Goal: Check status: Check status

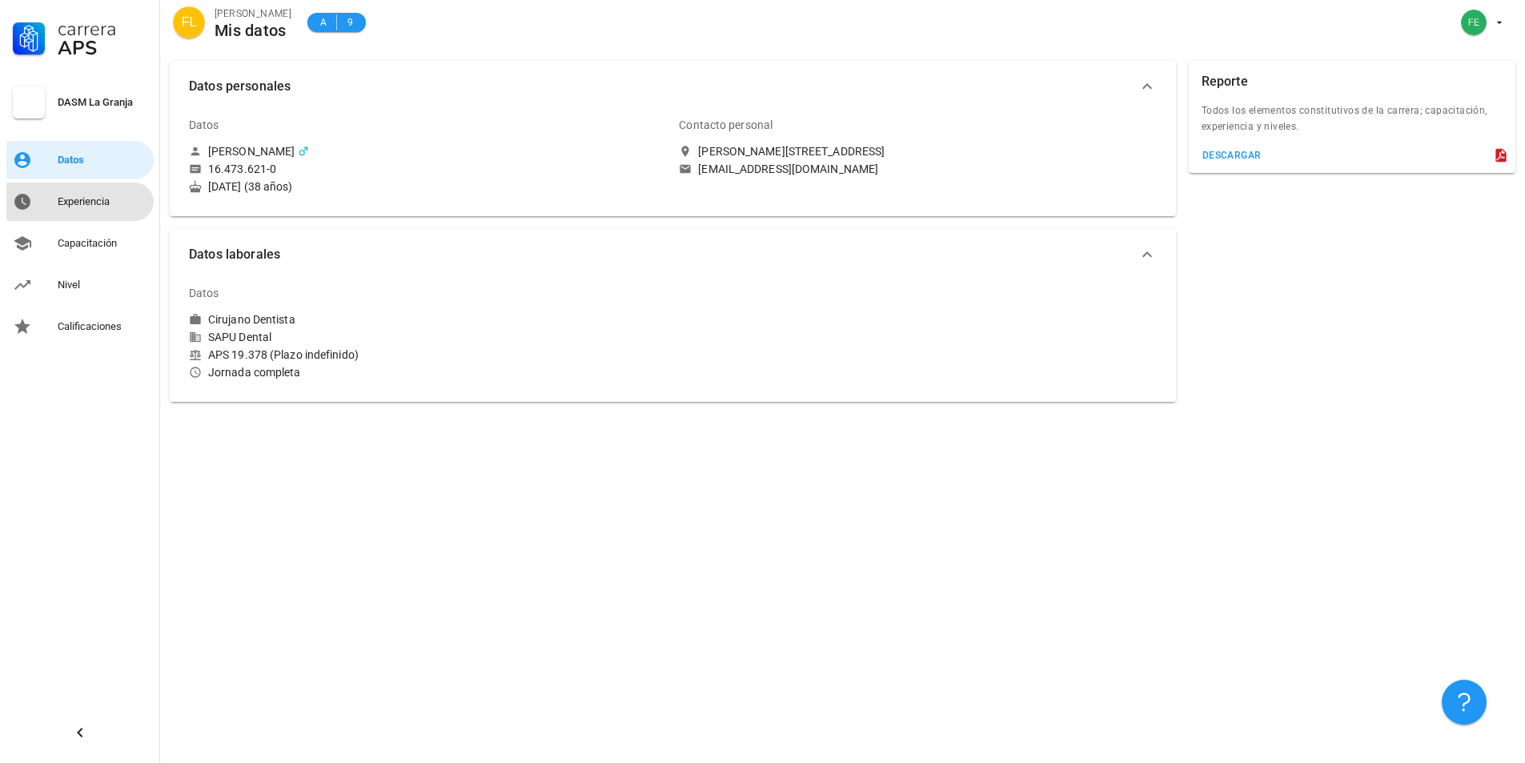
click at [90, 196] on div "Experiencia" at bounding box center [103, 201] width 90 height 13
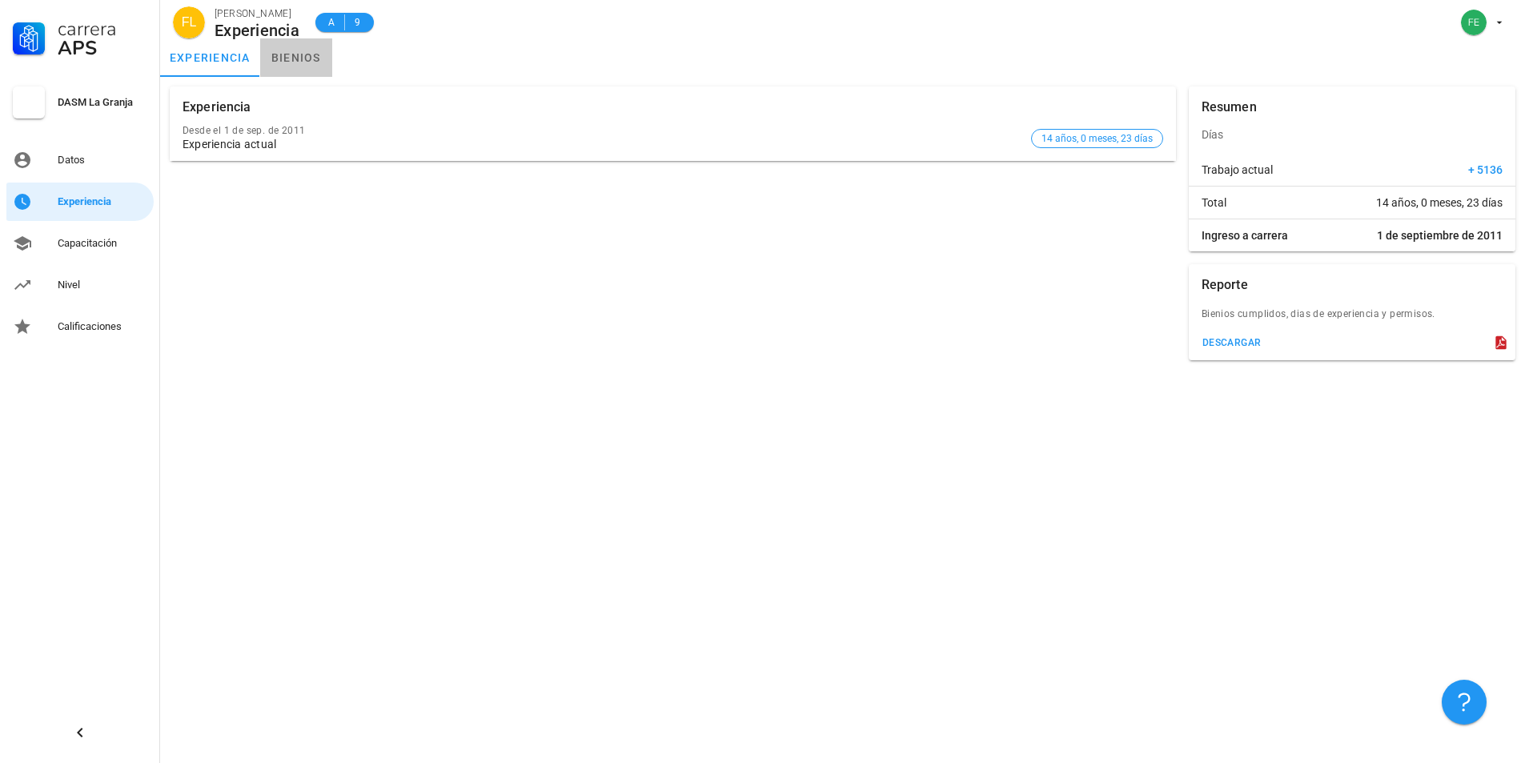
click at [290, 64] on link "bienios" at bounding box center [296, 57] width 72 height 38
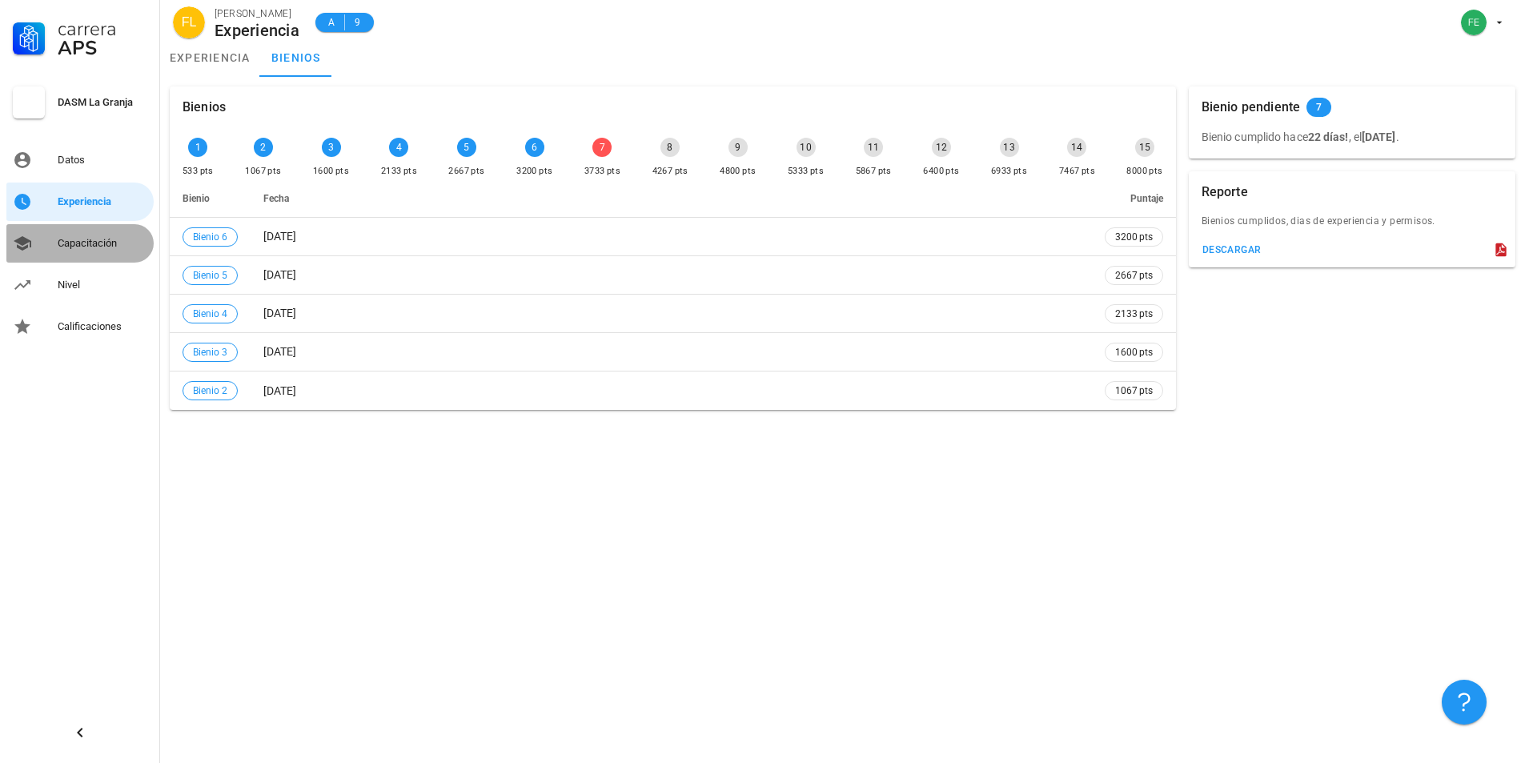
click at [89, 238] on div "Capacitación" at bounding box center [103, 243] width 90 height 13
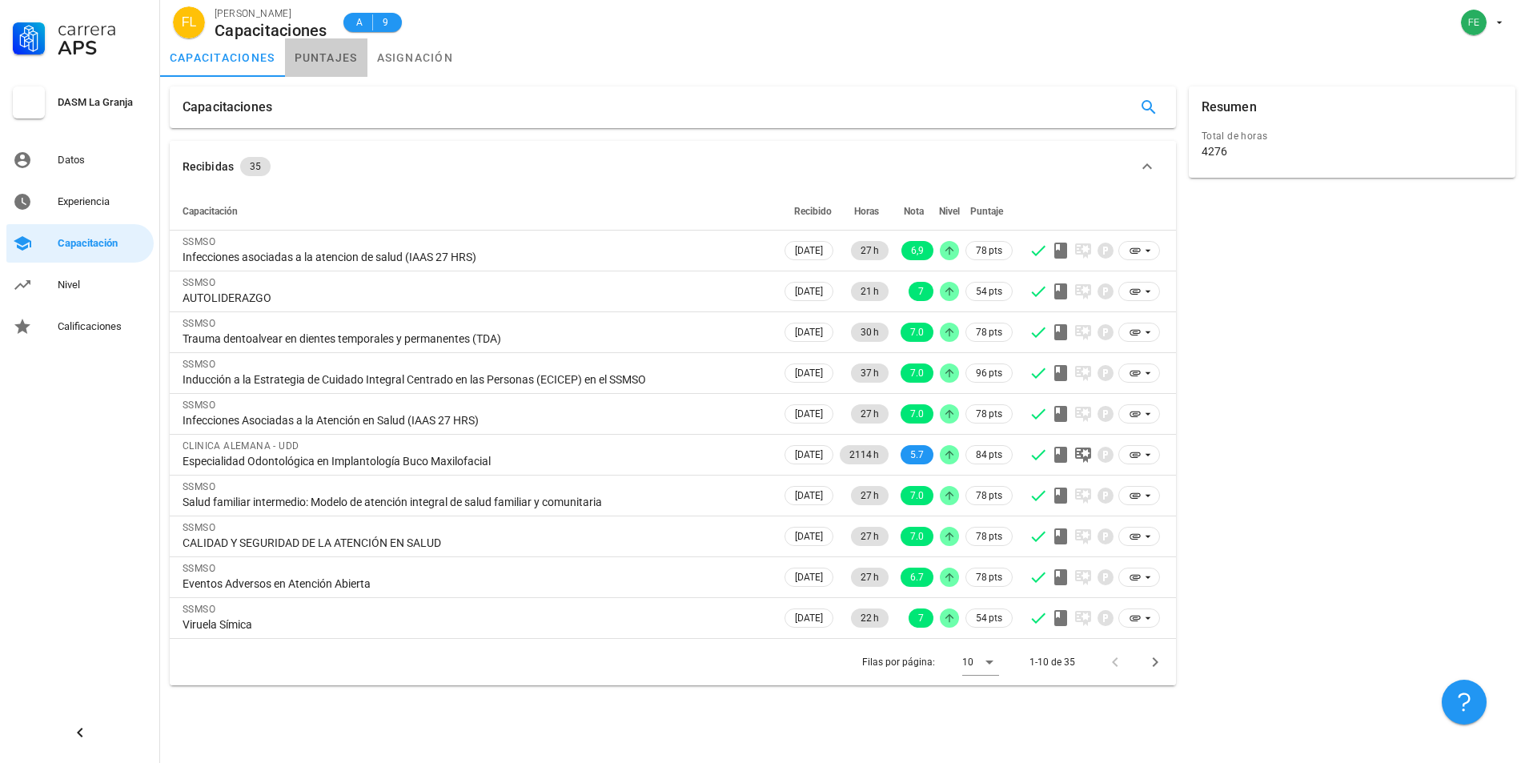
click at [311, 52] on link "puntajes" at bounding box center [326, 57] width 82 height 38
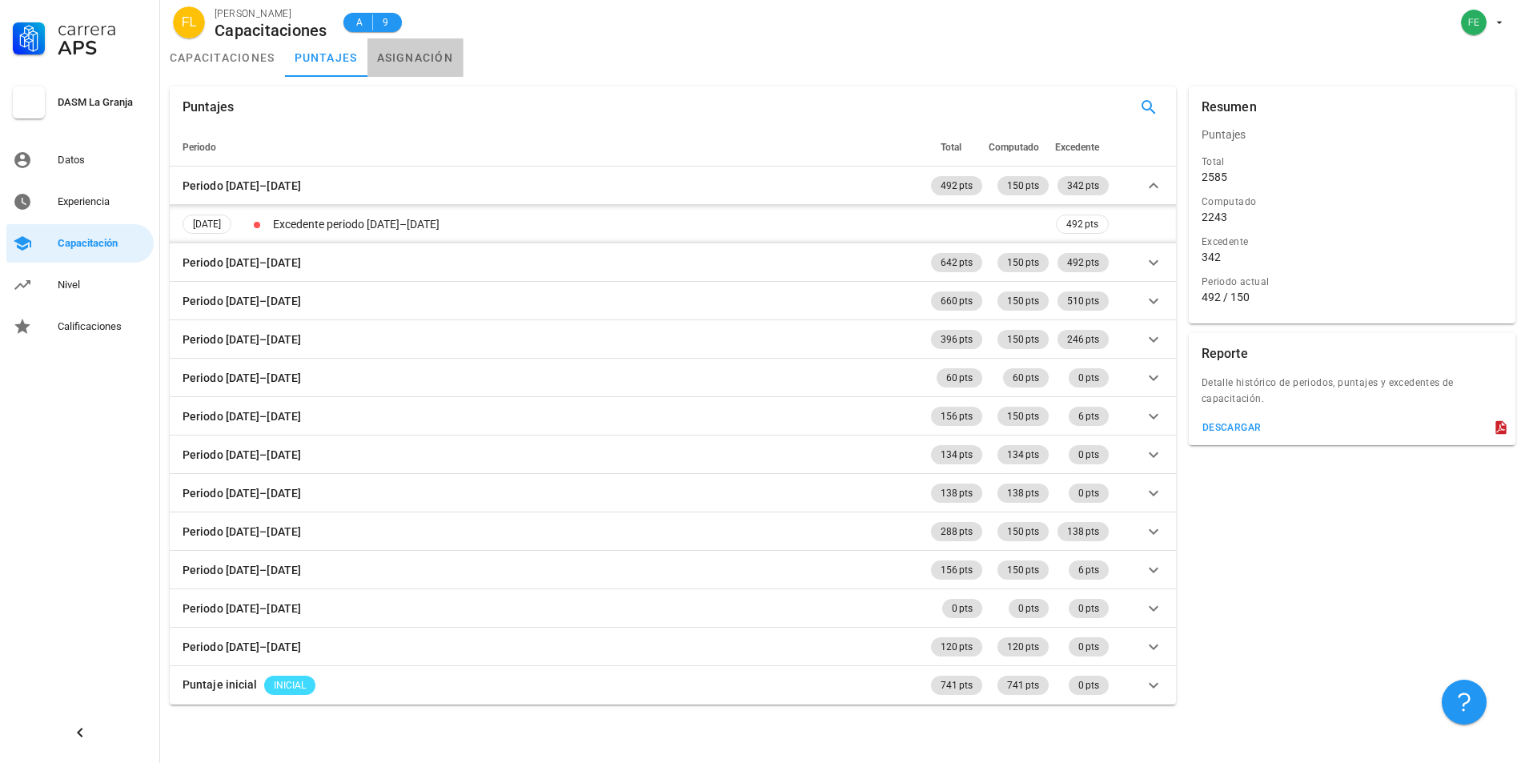
click at [408, 57] on link "asignación" at bounding box center [415, 57] width 96 height 38
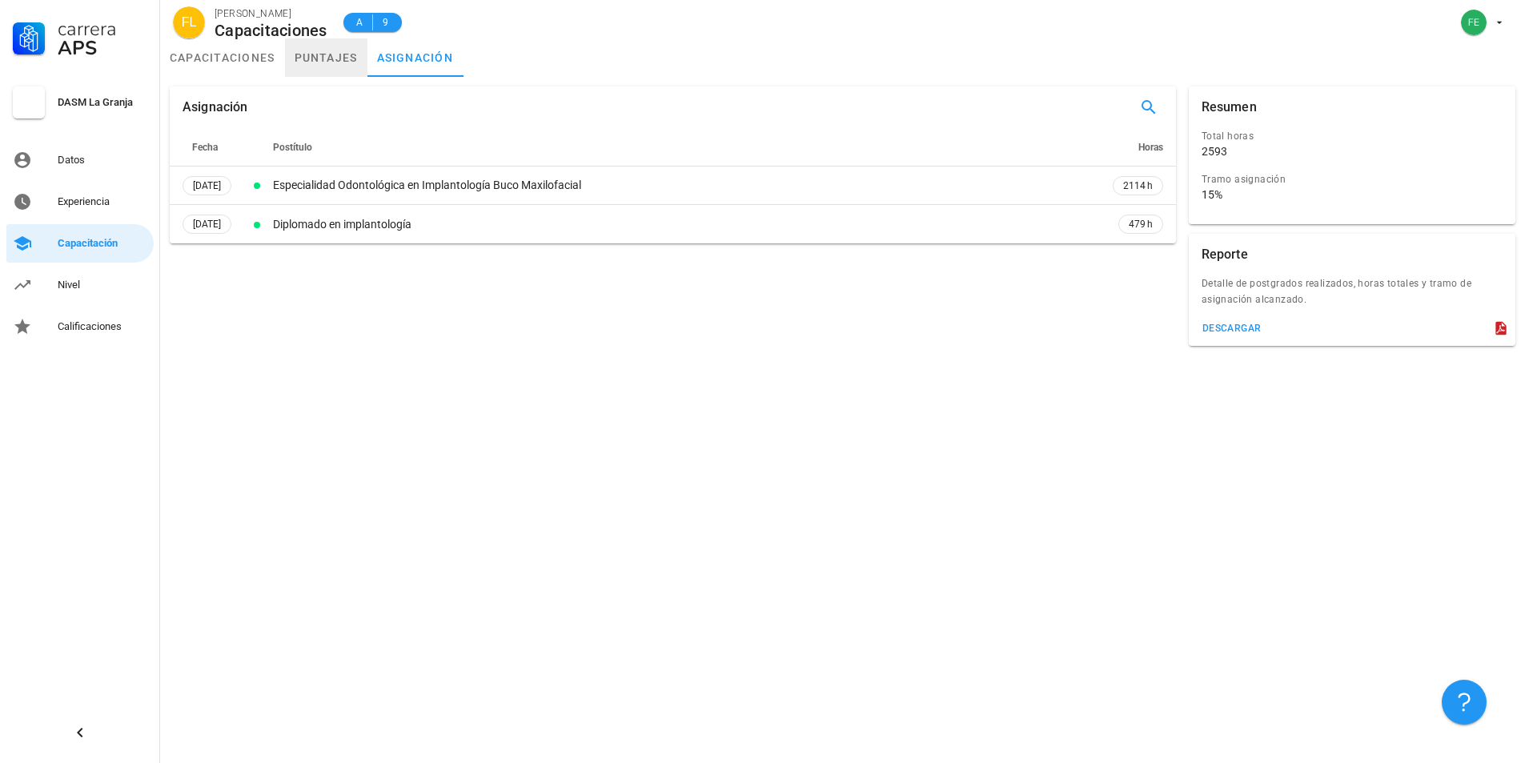
click at [311, 54] on link "puntajes" at bounding box center [326, 57] width 82 height 38
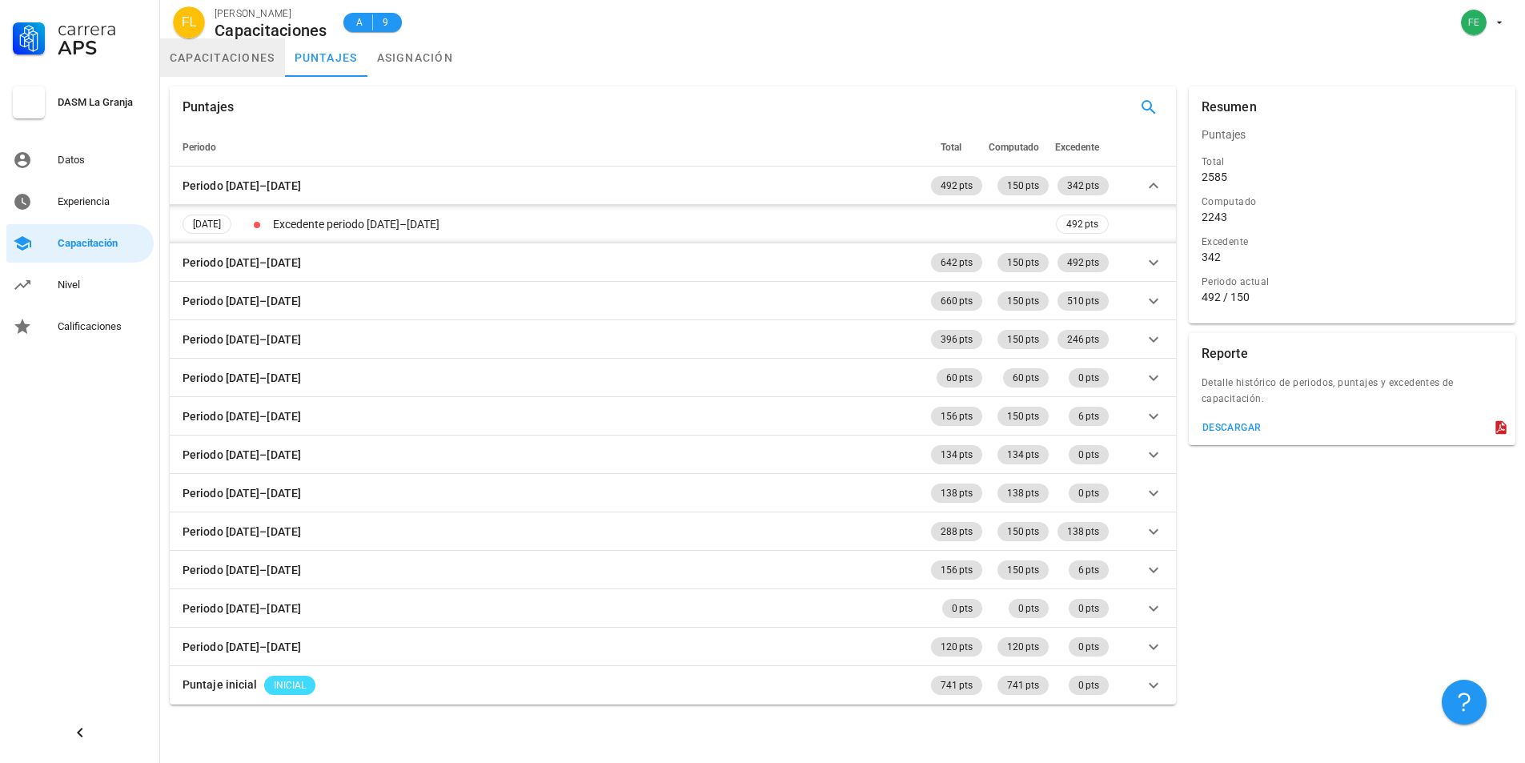
click at [231, 50] on link "capacitaciones" at bounding box center [222, 57] width 125 height 38
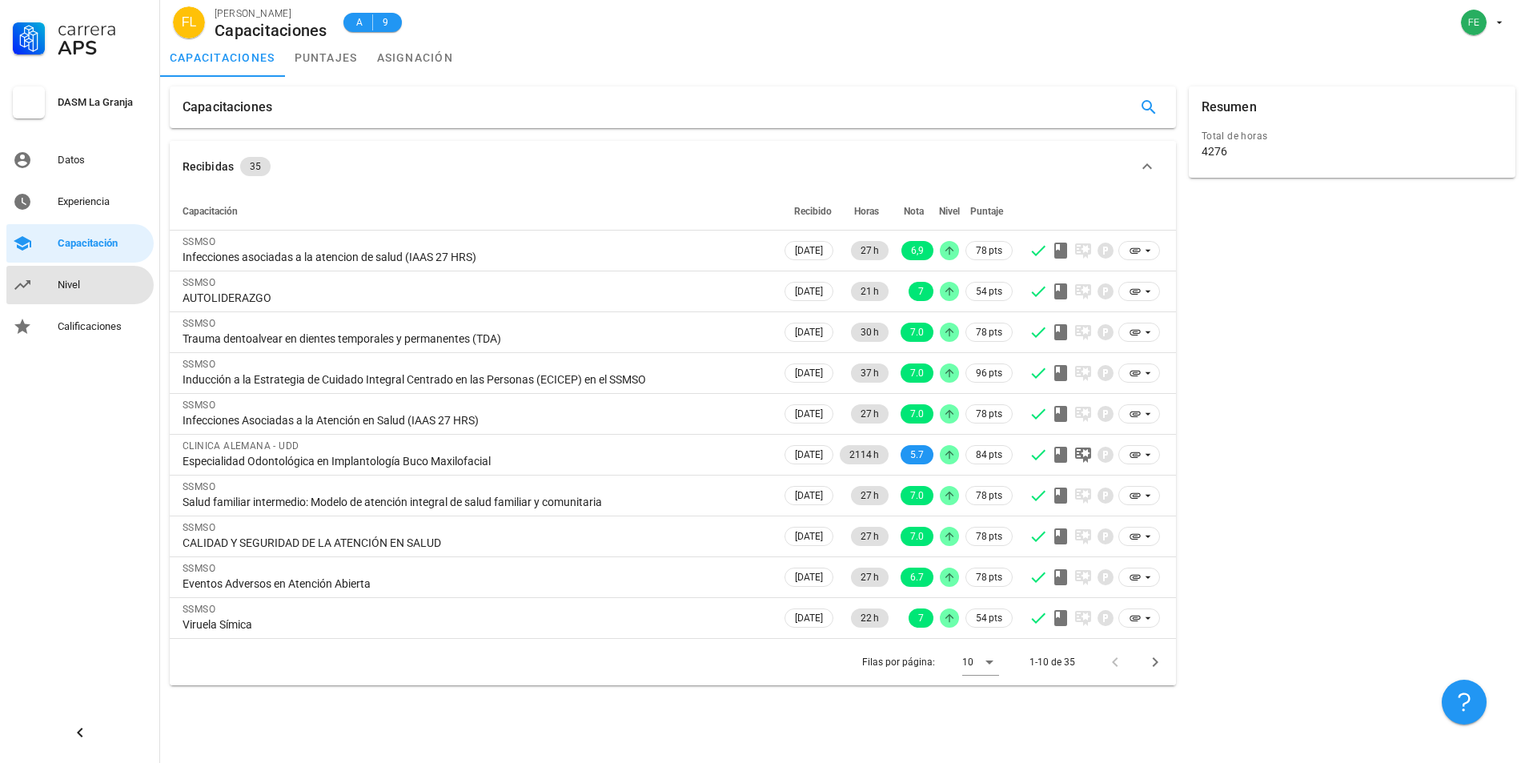
click at [97, 279] on div "Nivel" at bounding box center [103, 285] width 90 height 13
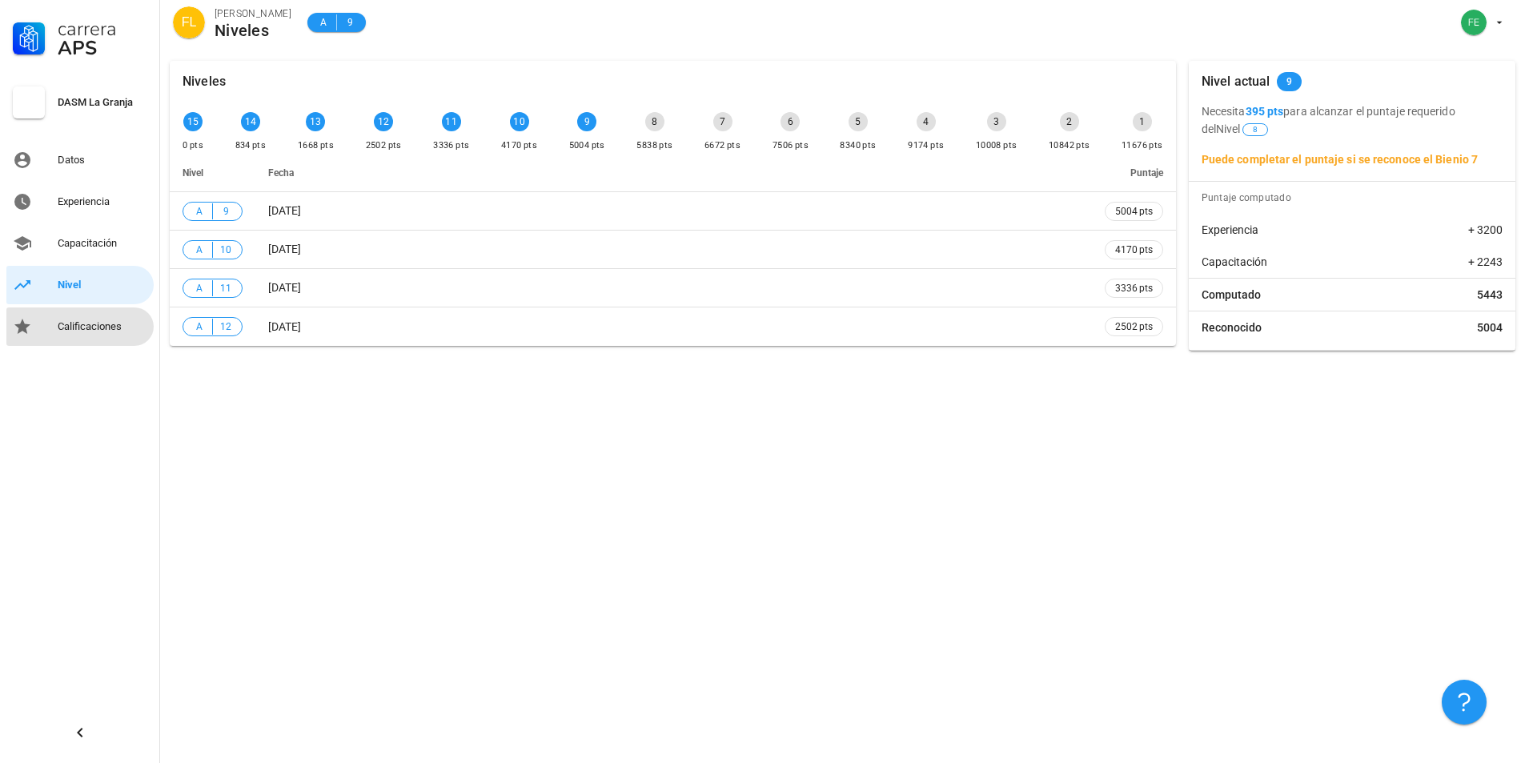
click at [106, 329] on div "Calificaciones" at bounding box center [103, 326] width 90 height 13
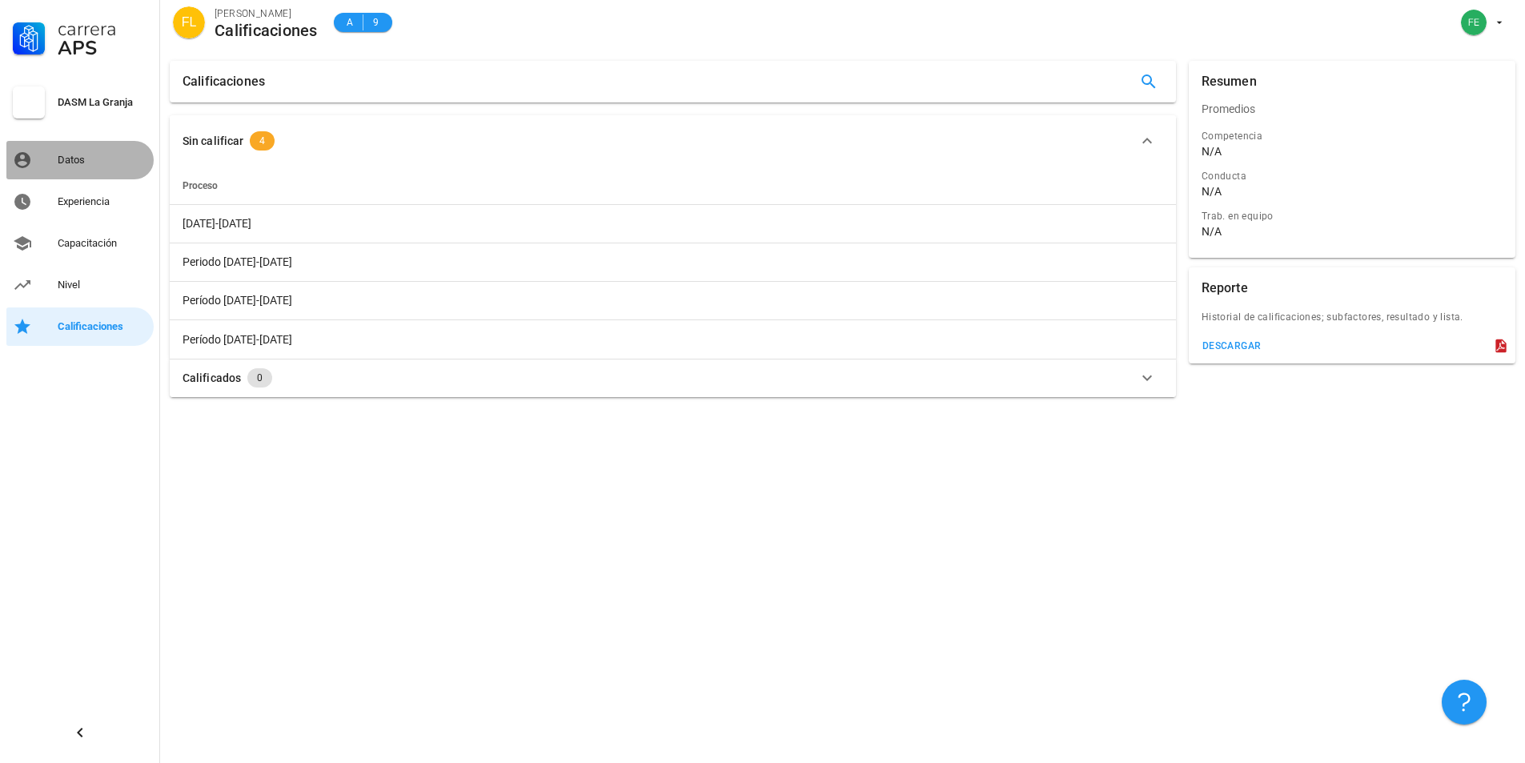
click at [61, 159] on div "Datos" at bounding box center [103, 160] width 90 height 13
